Goal: Information Seeking & Learning: Learn about a topic

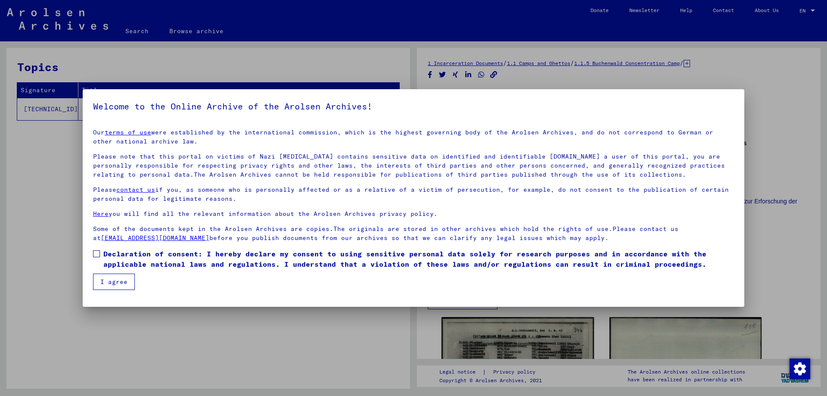
drag, startPoint x: 118, startPoint y: 280, endPoint x: 126, endPoint y: 246, distance: 35.5
click at [126, 246] on mat-dialog-content "Our terms of use were established by the international commission, which is the…" at bounding box center [414, 206] width 662 height 168
click at [125, 253] on span "Declaration of consent: I hereby declare my consent to using sensitive personal…" at bounding box center [418, 259] width 631 height 21
click at [106, 279] on button "I agree" at bounding box center [114, 282] width 42 height 16
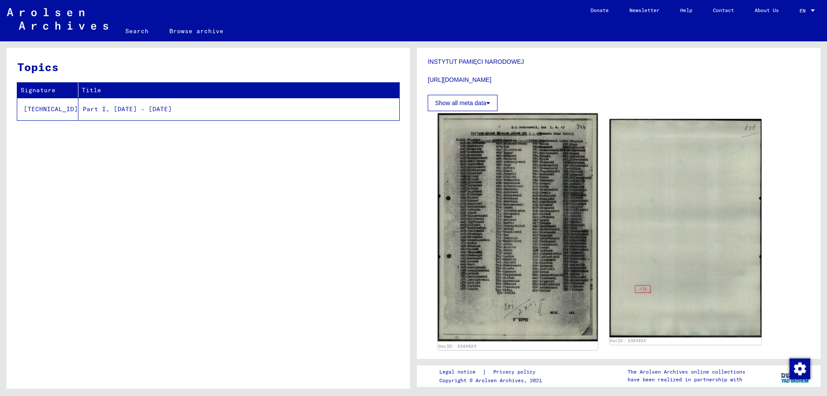
scroll to position [172, 0]
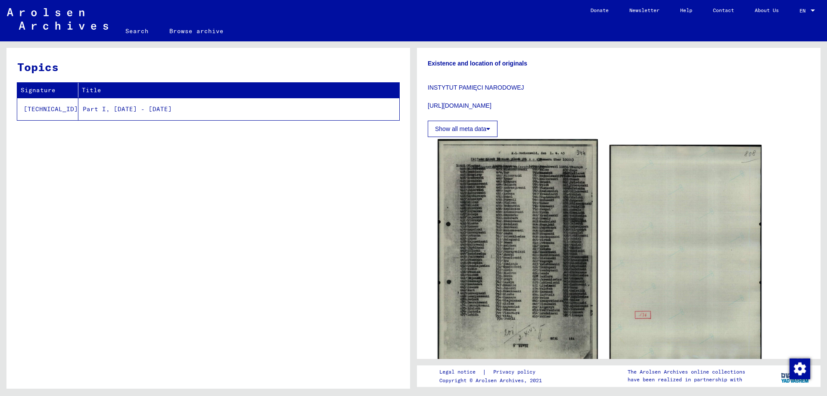
click at [526, 254] on img at bounding box center [518, 253] width 160 height 228
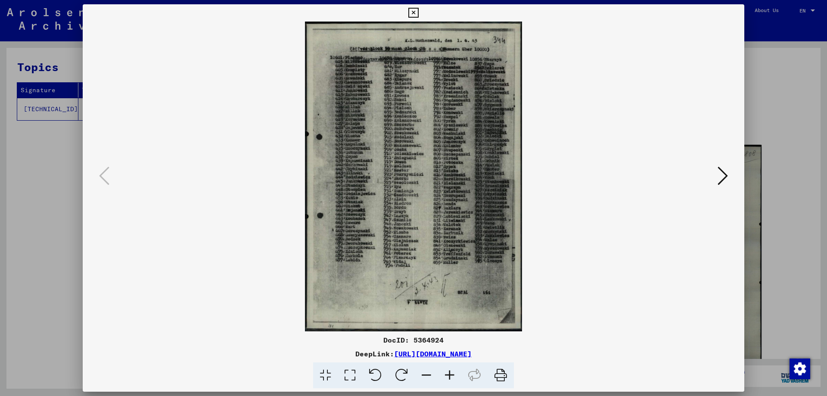
click at [418, 219] on img at bounding box center [413, 177] width 603 height 310
click at [448, 372] on icon at bounding box center [449, 375] width 23 height 26
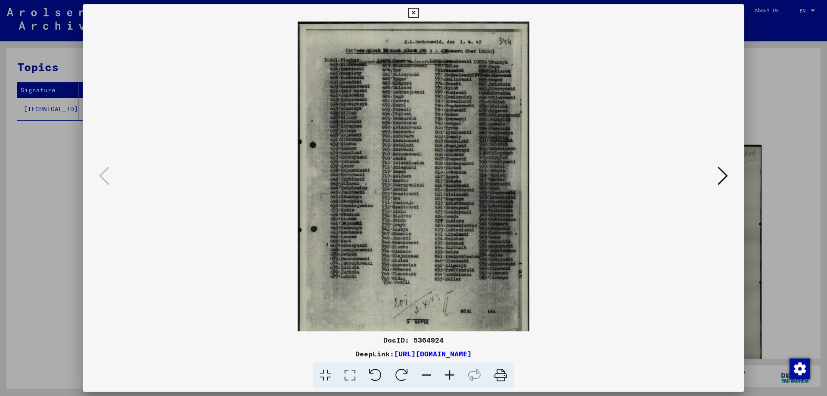
click at [448, 372] on icon at bounding box center [449, 375] width 23 height 26
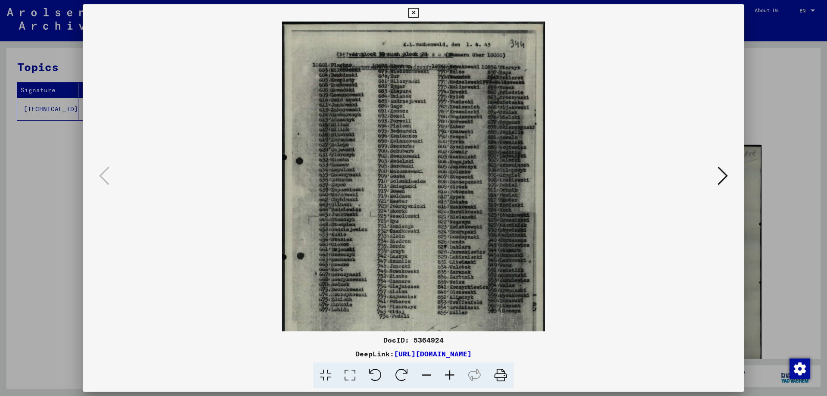
click at [448, 372] on icon at bounding box center [449, 375] width 23 height 26
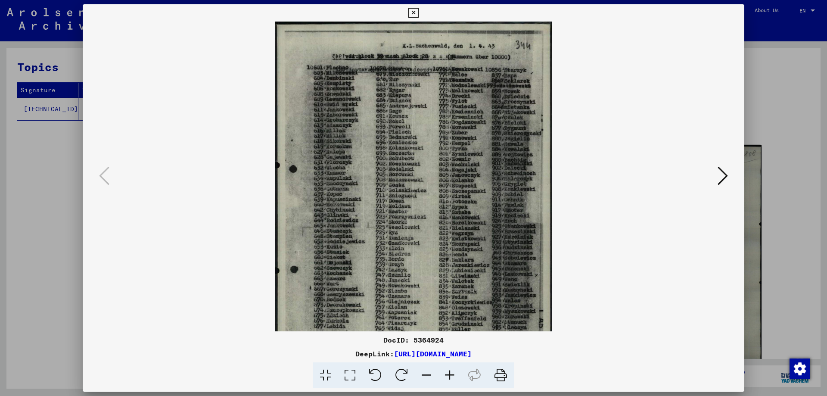
click at [448, 372] on icon at bounding box center [449, 375] width 23 height 26
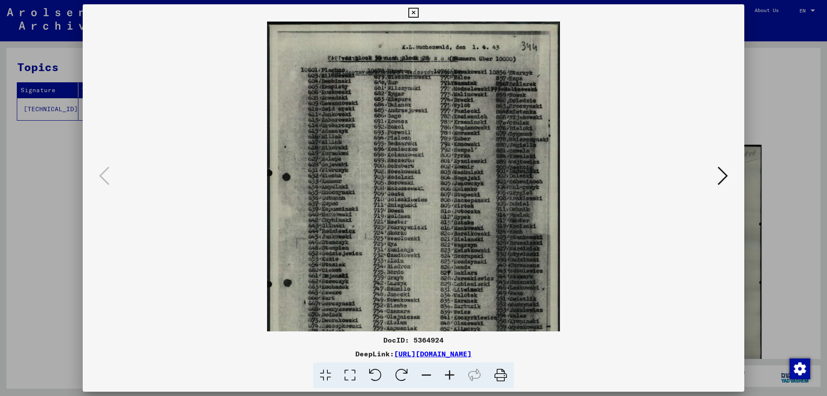
click at [448, 372] on icon at bounding box center [449, 375] width 23 height 26
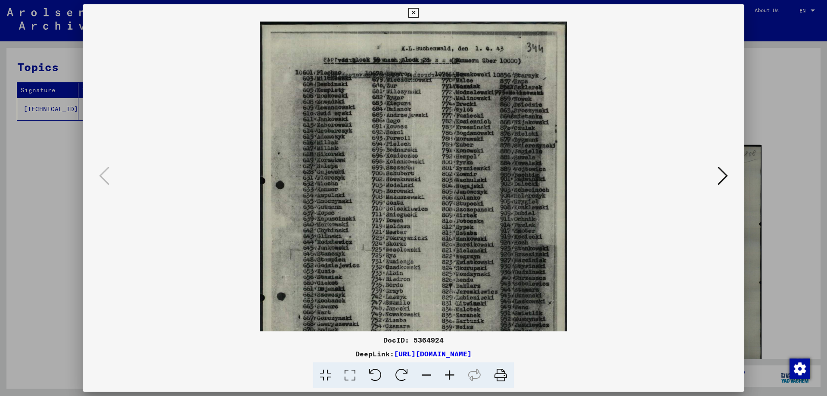
click at [448, 372] on icon at bounding box center [449, 375] width 23 height 26
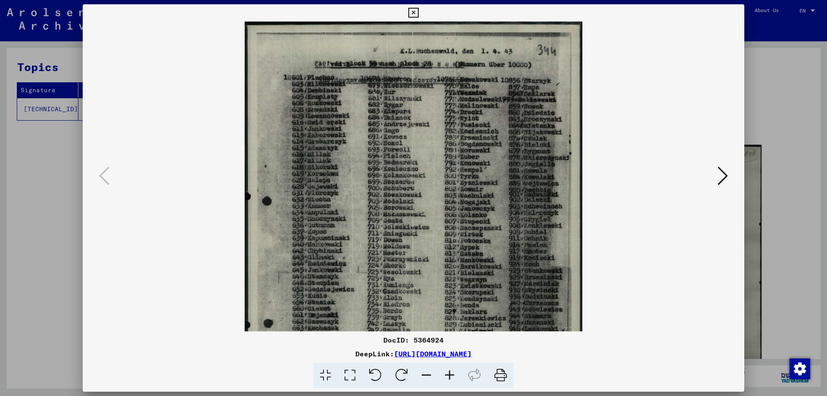
click at [448, 372] on icon at bounding box center [449, 375] width 23 height 26
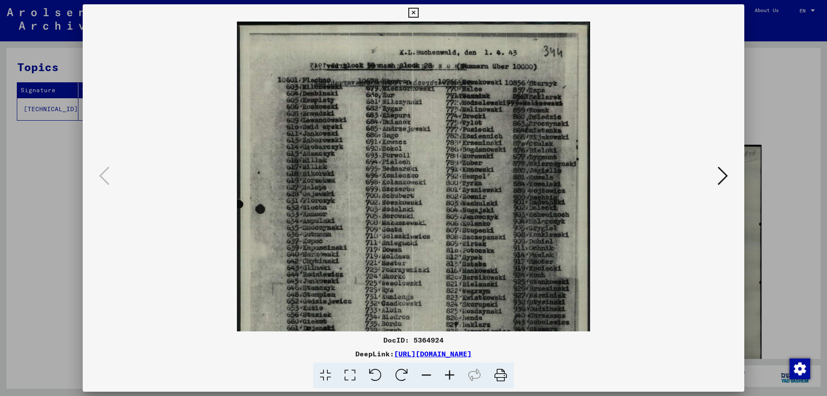
click at [448, 372] on icon at bounding box center [449, 375] width 23 height 26
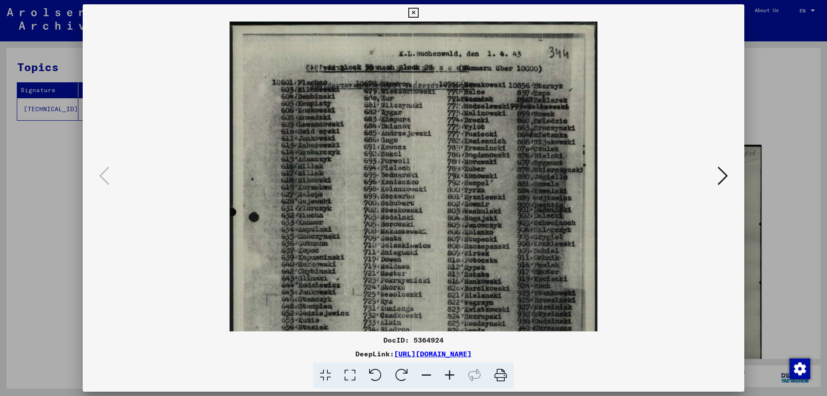
click at [448, 372] on icon at bounding box center [449, 375] width 23 height 26
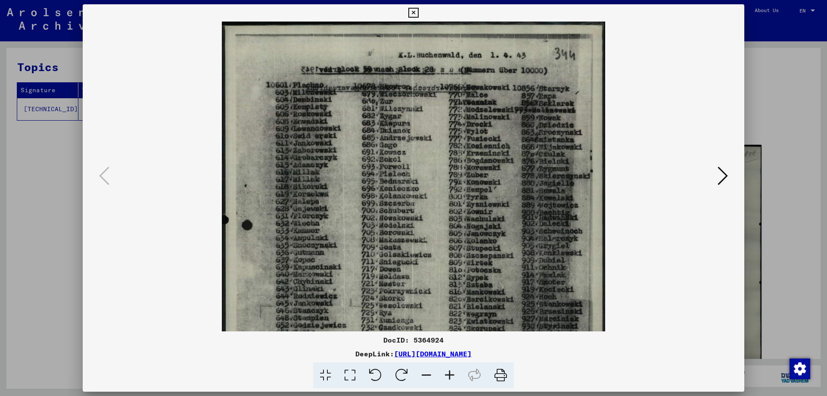
click at [448, 372] on icon at bounding box center [449, 375] width 23 height 26
click at [448, 371] on icon at bounding box center [449, 375] width 23 height 26
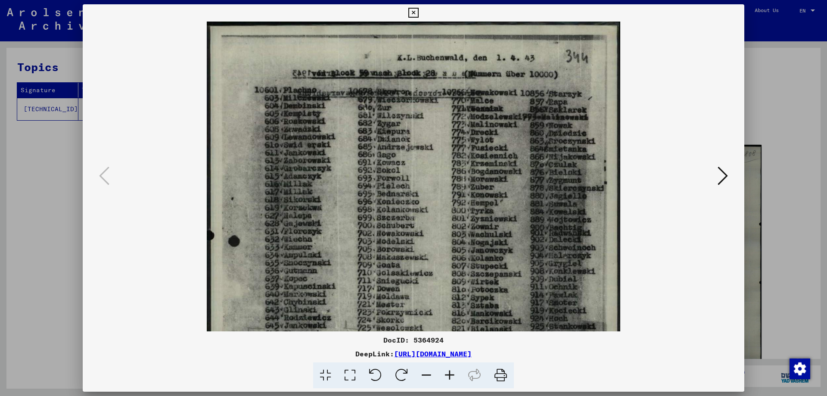
click at [448, 371] on icon at bounding box center [449, 375] width 23 height 26
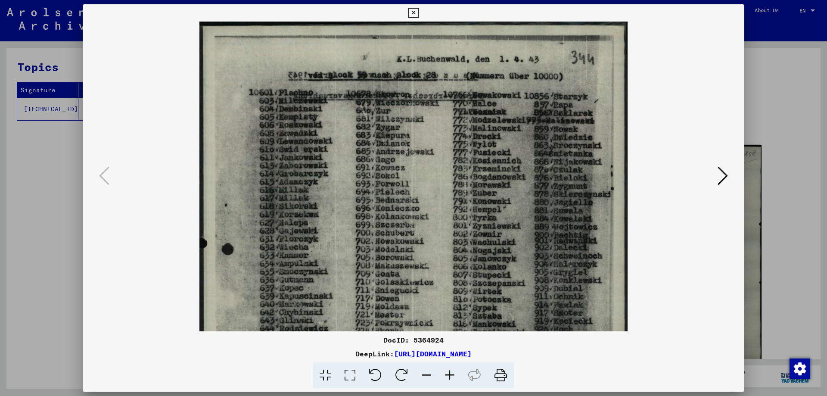
click at [448, 371] on icon at bounding box center [449, 375] width 23 height 26
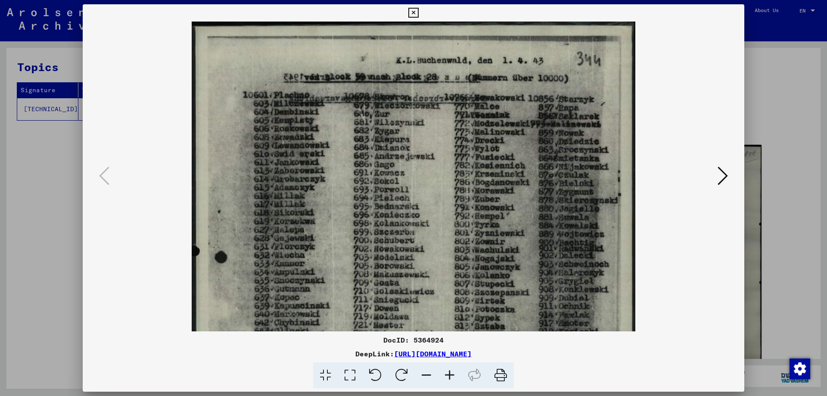
click at [448, 371] on icon at bounding box center [449, 375] width 23 height 26
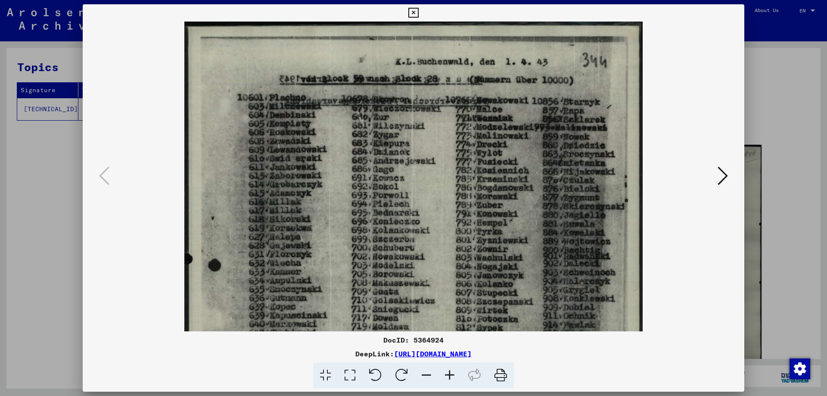
click at [448, 371] on icon at bounding box center [449, 375] width 23 height 26
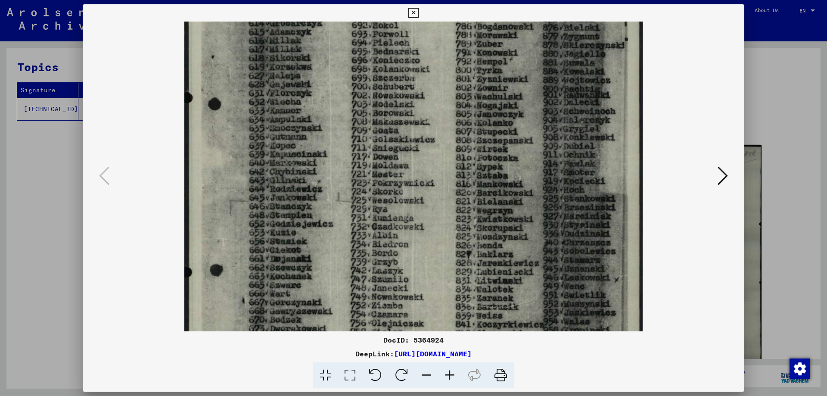
drag, startPoint x: 506, startPoint y: 282, endPoint x: 511, endPoint y: 121, distance: 160.8
click at [511, 121] on img at bounding box center [413, 187] width 459 height 654
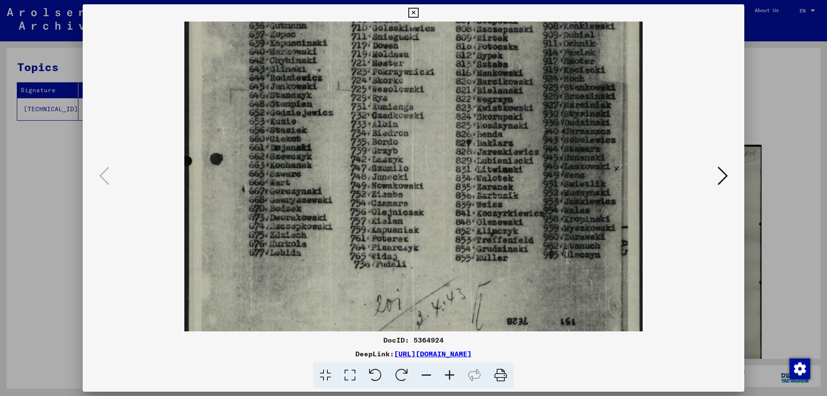
scroll to position [276, 0]
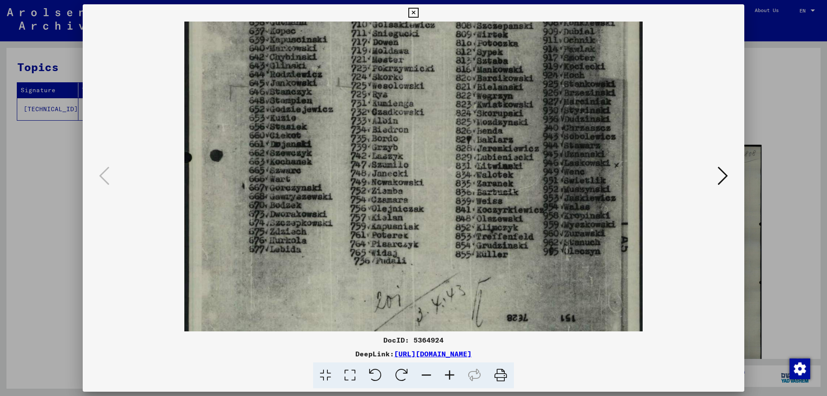
drag, startPoint x: 503, startPoint y: 215, endPoint x: 504, endPoint y: 101, distance: 114.6
click at [504, 101] on img at bounding box center [413, 73] width 459 height 654
click at [53, 267] on div at bounding box center [413, 198] width 827 height 396
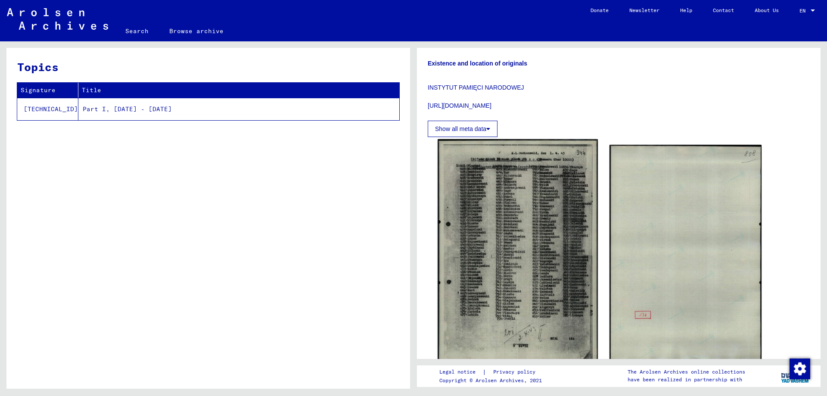
click at [492, 222] on img at bounding box center [518, 253] width 160 height 228
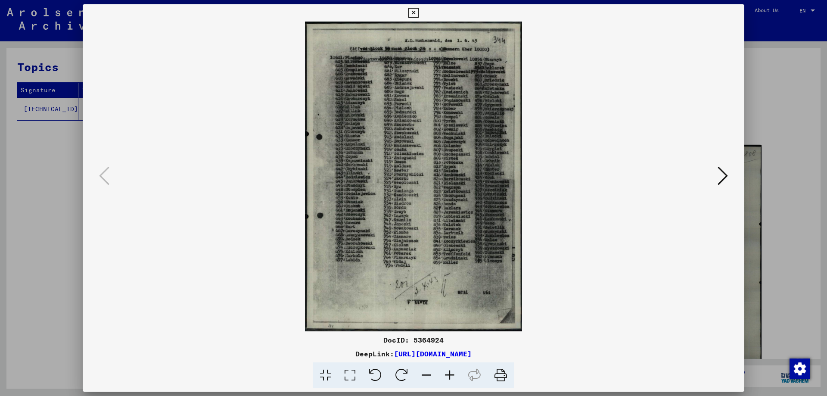
click at [448, 375] on icon at bounding box center [449, 375] width 23 height 26
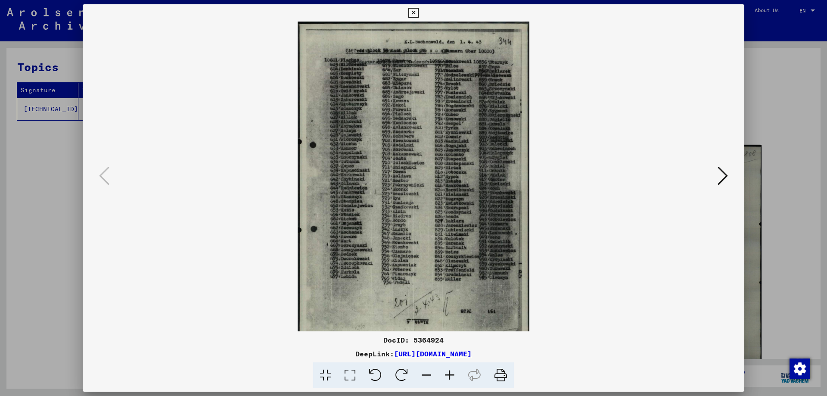
click at [448, 375] on icon at bounding box center [449, 375] width 23 height 26
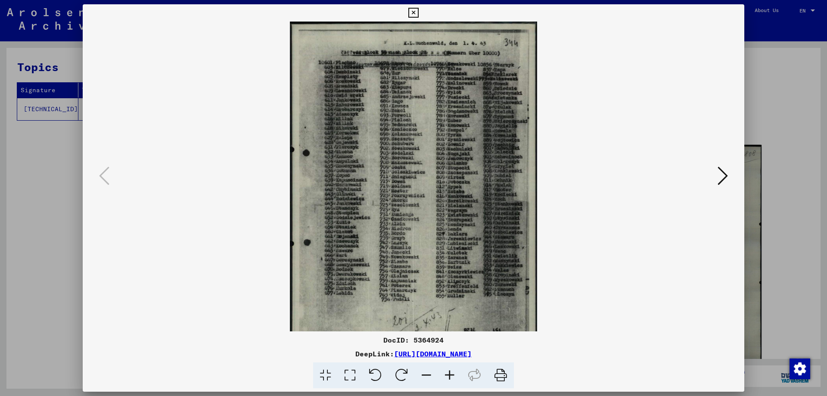
click at [448, 375] on icon at bounding box center [449, 375] width 23 height 26
click at [449, 375] on icon at bounding box center [449, 375] width 23 height 26
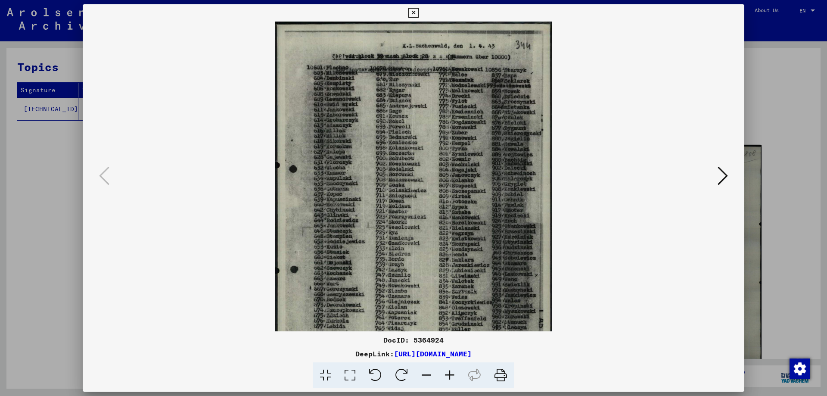
click at [449, 375] on icon at bounding box center [449, 375] width 23 height 26
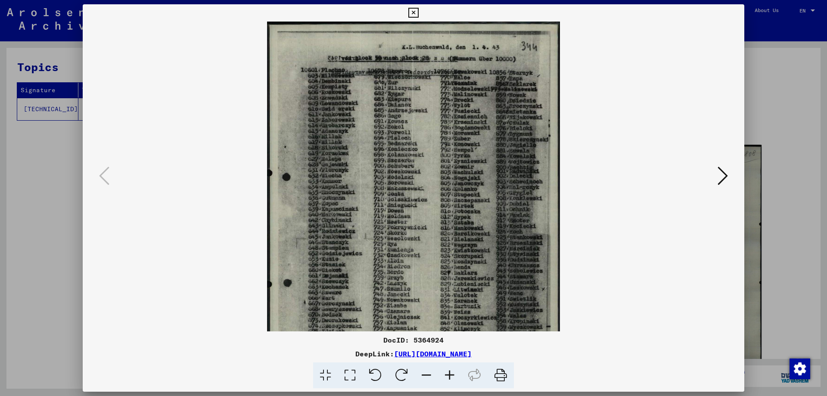
click at [450, 375] on icon at bounding box center [449, 375] width 23 height 26
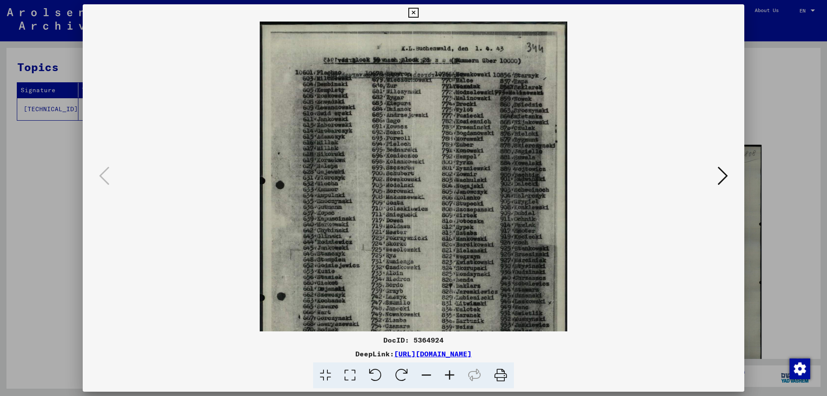
click at [450, 375] on icon at bounding box center [449, 375] width 23 height 26
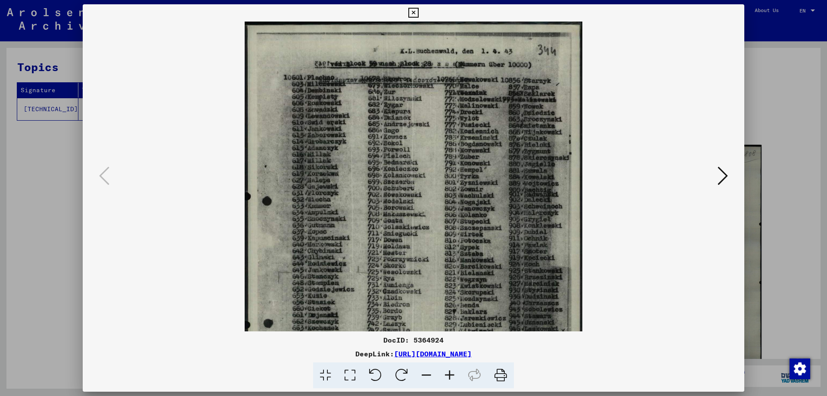
click at [450, 375] on icon at bounding box center [449, 375] width 23 height 26
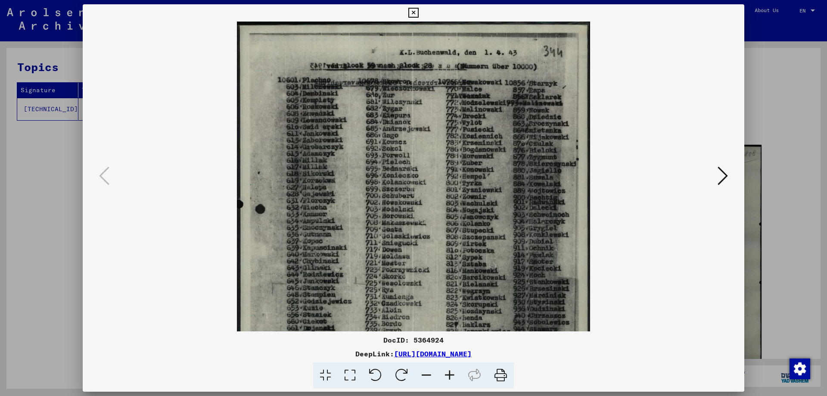
click at [450, 374] on icon at bounding box center [449, 375] width 23 height 26
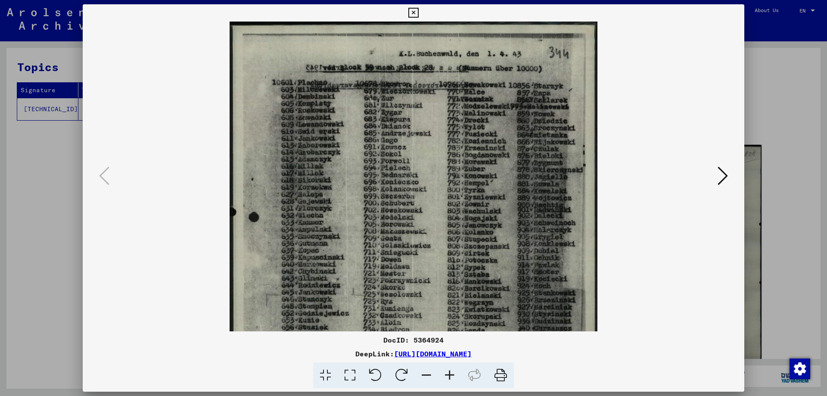
click at [450, 374] on icon at bounding box center [449, 375] width 23 height 26
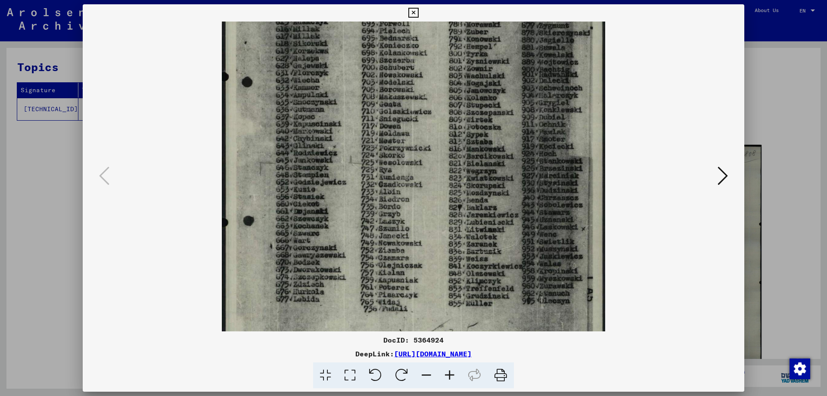
drag, startPoint x: 509, startPoint y: 252, endPoint x: 492, endPoint y: 109, distance: 144.0
click at [492, 109] on img at bounding box center [413, 152] width 383 height 547
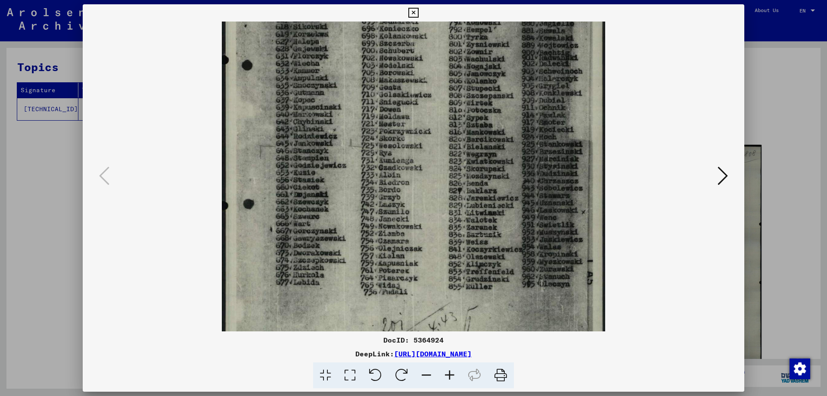
drag, startPoint x: 492, startPoint y: 215, endPoint x: 472, endPoint y: 221, distance: 20.7
click at [472, 221] on img at bounding box center [413, 135] width 383 height 547
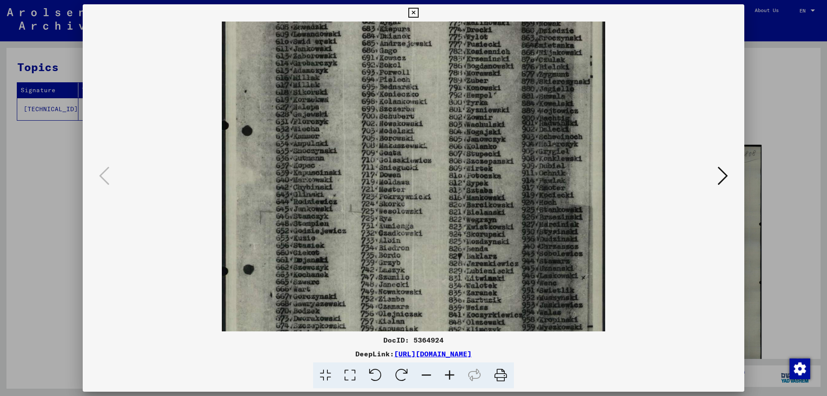
scroll to position [93, 0]
drag, startPoint x: 531, startPoint y: 127, endPoint x: 506, endPoint y: 189, distance: 66.7
click at [506, 189] on img at bounding box center [413, 202] width 383 height 547
click at [719, 175] on icon at bounding box center [723, 175] width 10 height 21
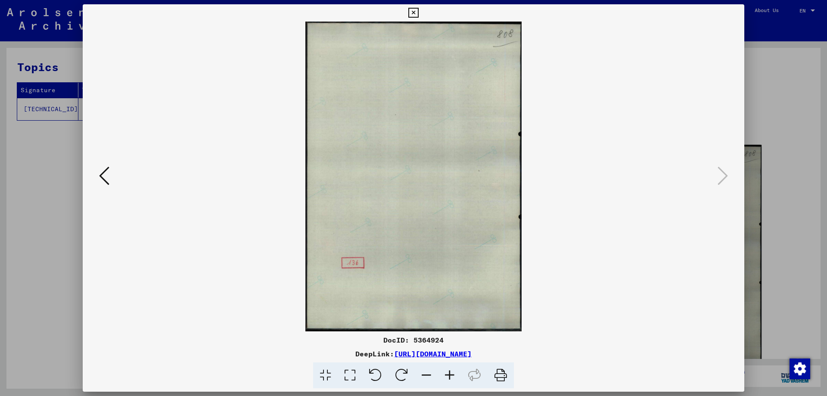
click at [498, 135] on img at bounding box center [413, 177] width 216 height 310
drag, startPoint x: 771, startPoint y: 96, endPoint x: 541, endPoint y: 3, distance: 248.9
click at [769, 96] on div at bounding box center [413, 198] width 827 height 396
